Goal: Unclear: Browse casually

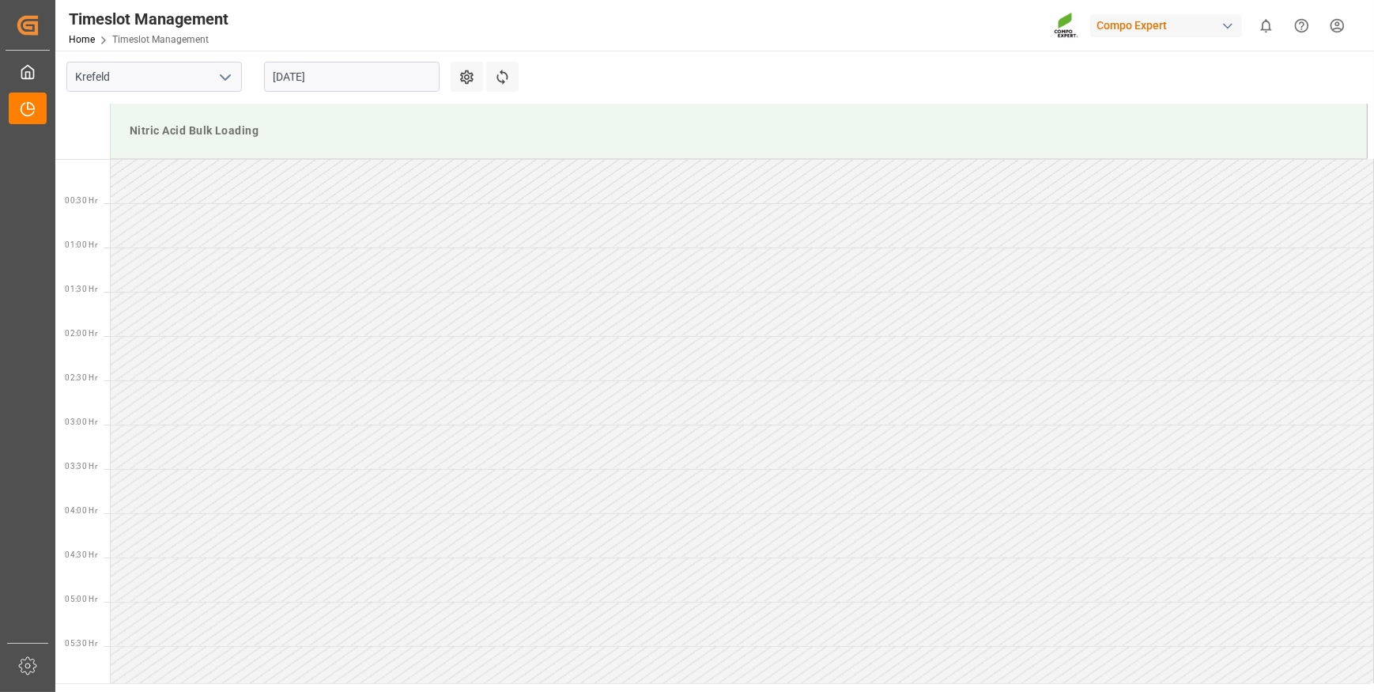
scroll to position [791, 0]
